Goal: Check status

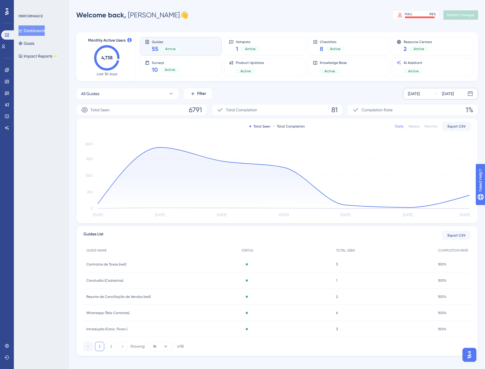
click at [436, 95] on icon at bounding box center [436, 94] width 4 height 4
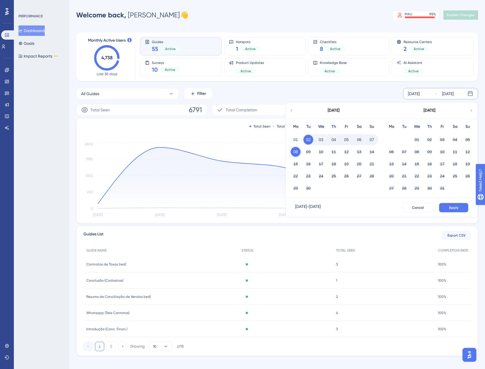
click at [297, 147] on button "08" at bounding box center [296, 152] width 10 height 10
click at [459, 207] on button "Apply" at bounding box center [454, 207] width 29 height 9
